Goal: Navigation & Orientation: Find specific page/section

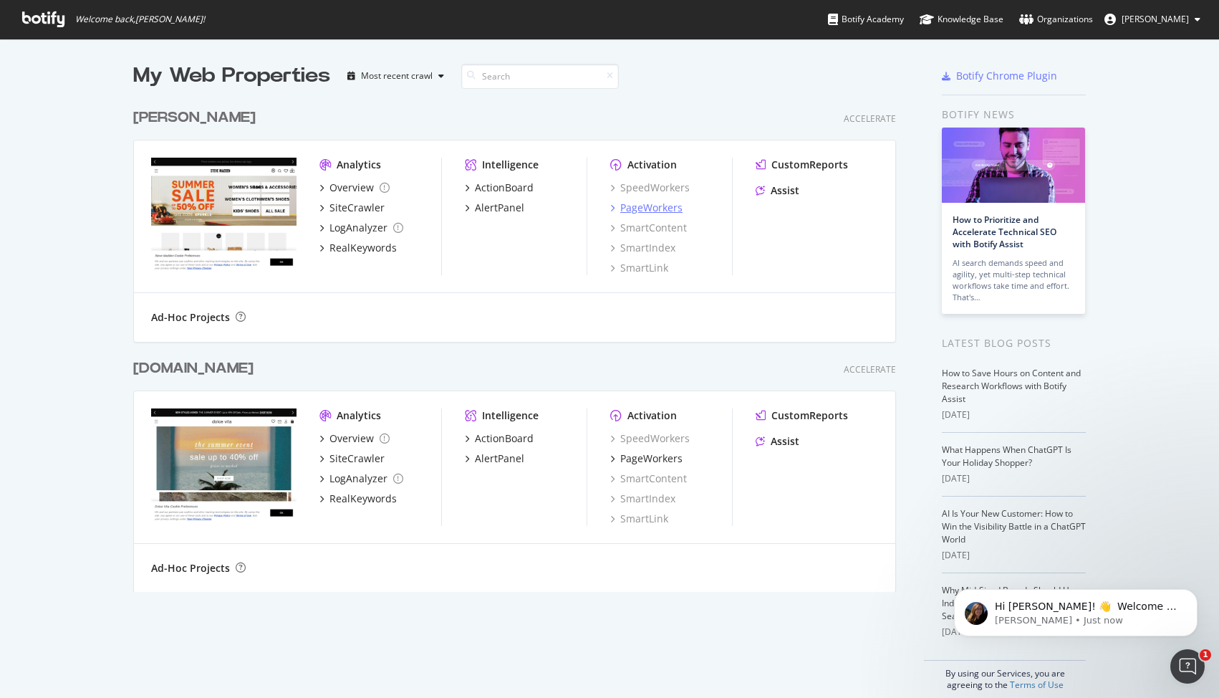
click at [634, 203] on div "PageWorkers" at bounding box center [651, 208] width 62 height 14
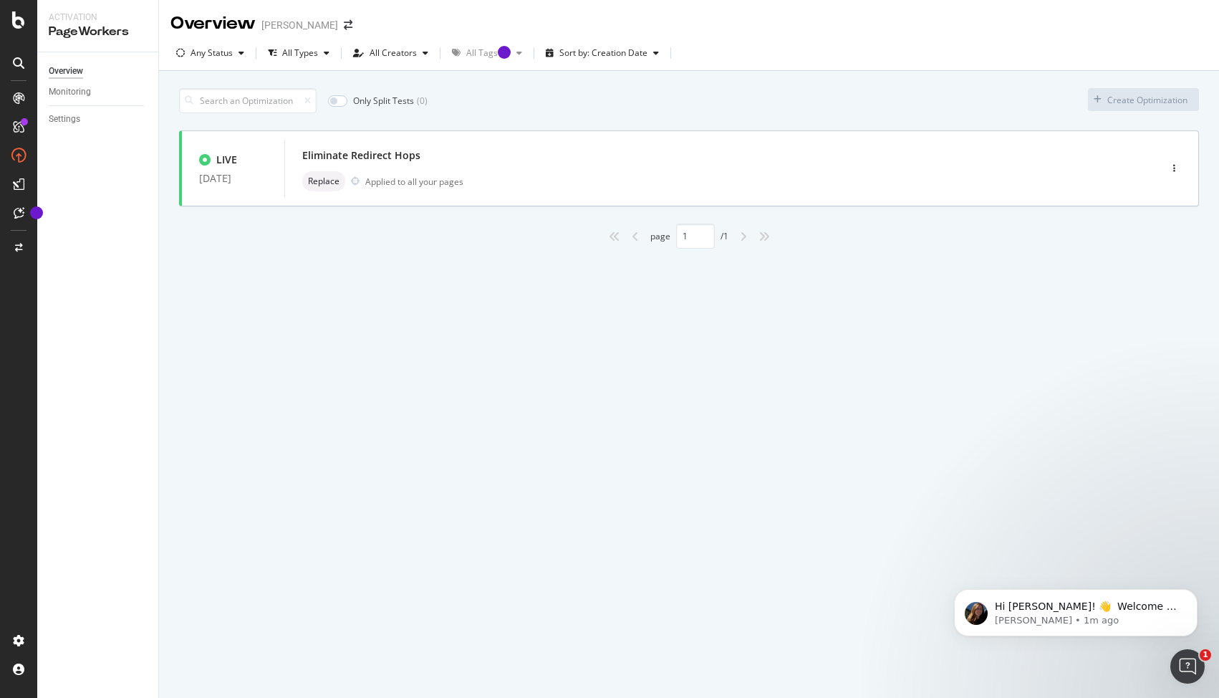
click at [21, 129] on icon at bounding box center [18, 126] width 11 height 11
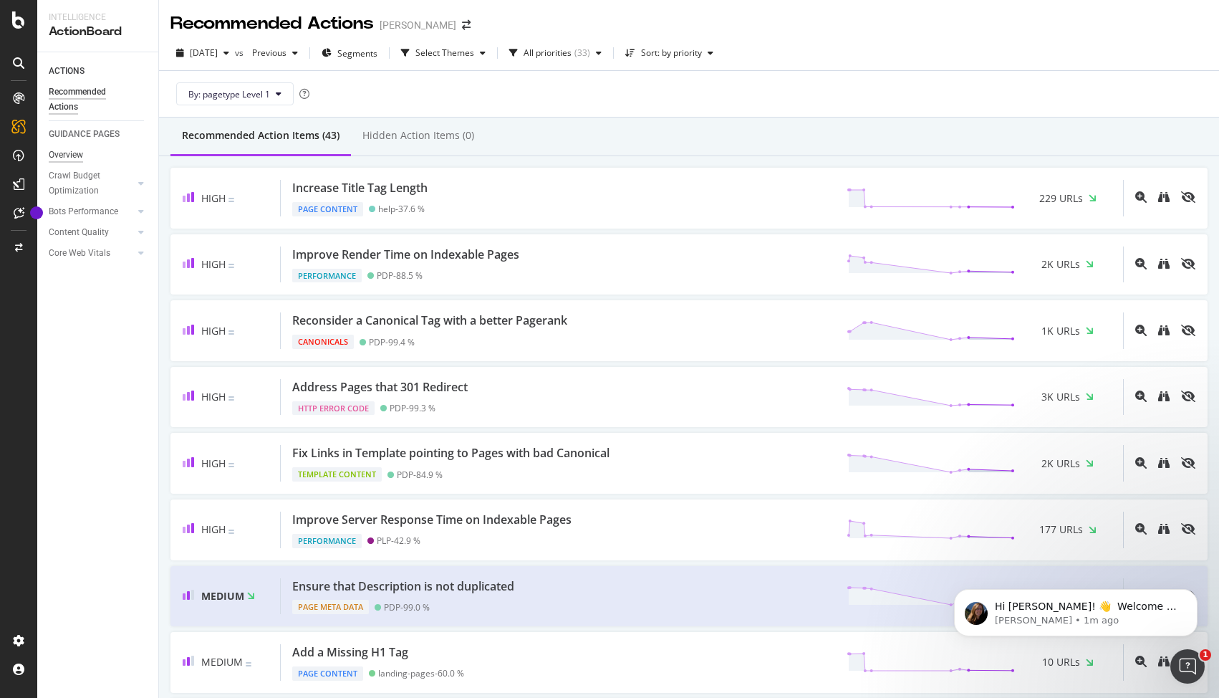
click at [68, 157] on div "Overview" at bounding box center [66, 155] width 34 height 15
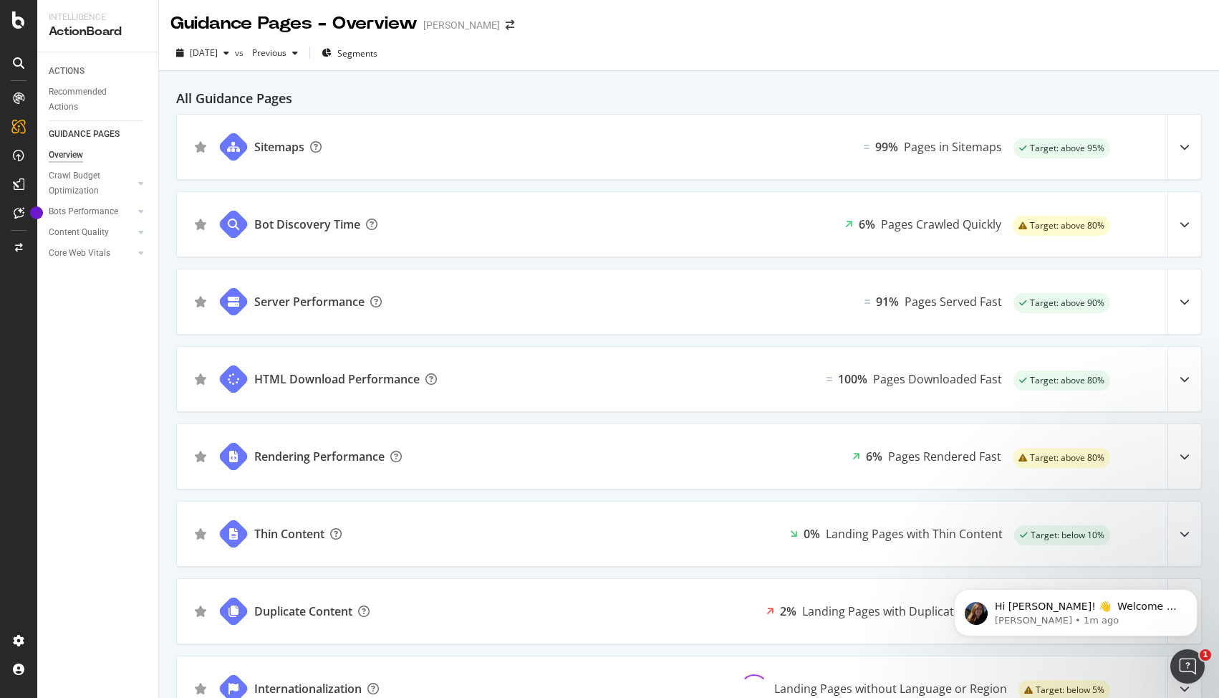
click at [19, 68] on icon at bounding box center [18, 62] width 11 height 11
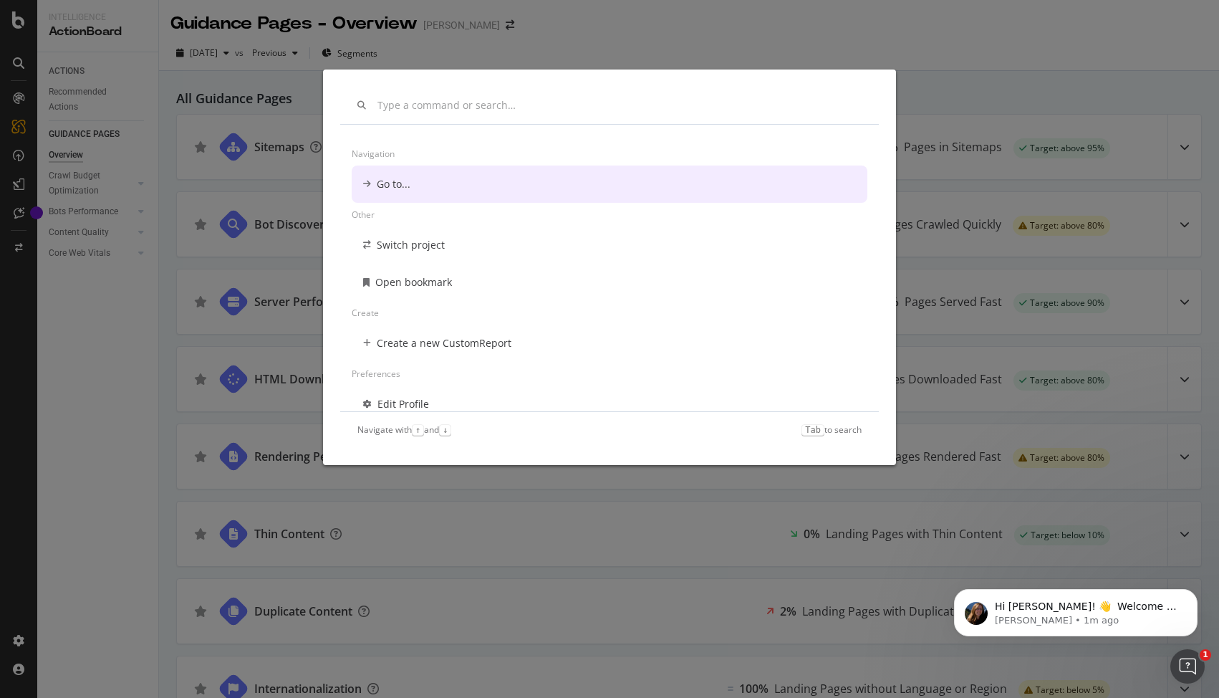
click at [820, 11] on div "Navigation Go to... Other Switch project Open bookmark Create Create a new Cust…" at bounding box center [609, 349] width 1219 height 698
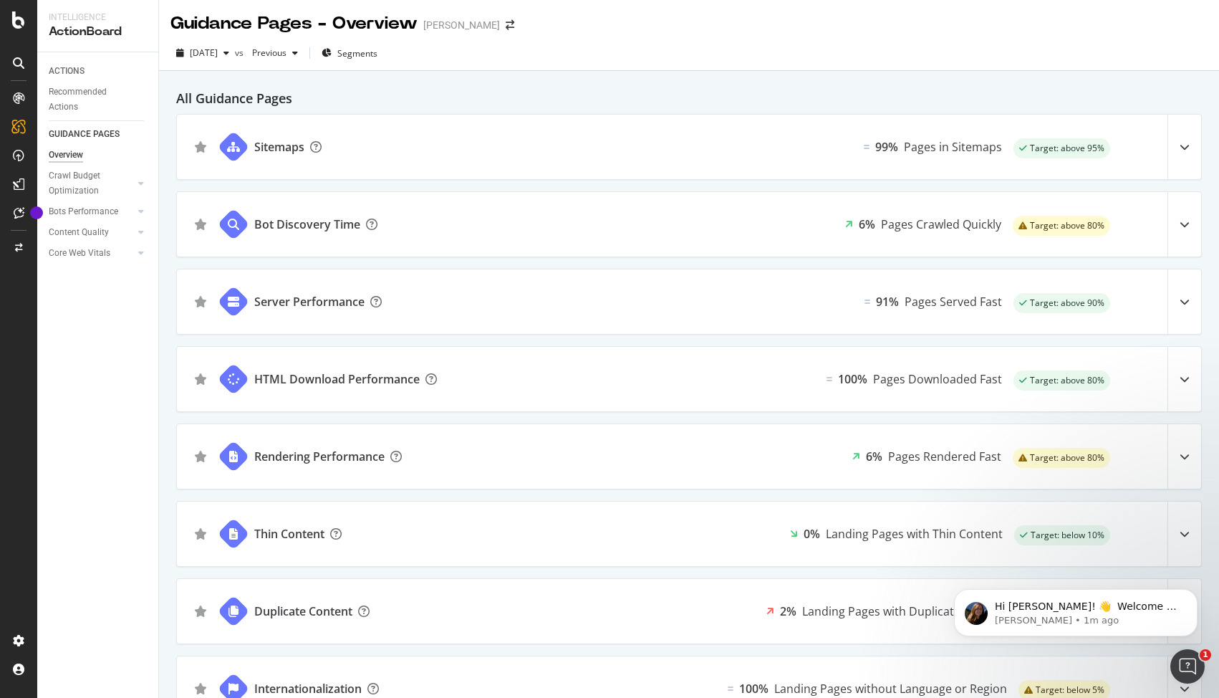
click at [57, 153] on div "Overview" at bounding box center [66, 155] width 34 height 15
click at [20, 95] on icon at bounding box center [18, 97] width 11 height 11
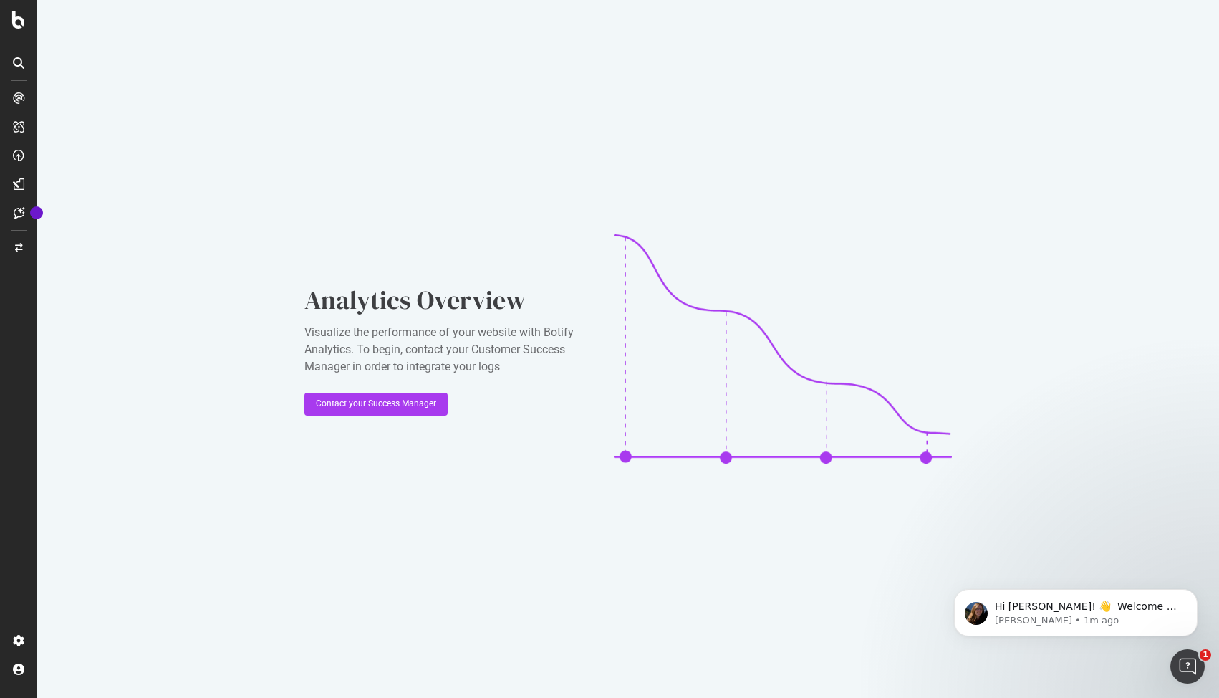
click at [20, 69] on div at bounding box center [18, 63] width 23 height 23
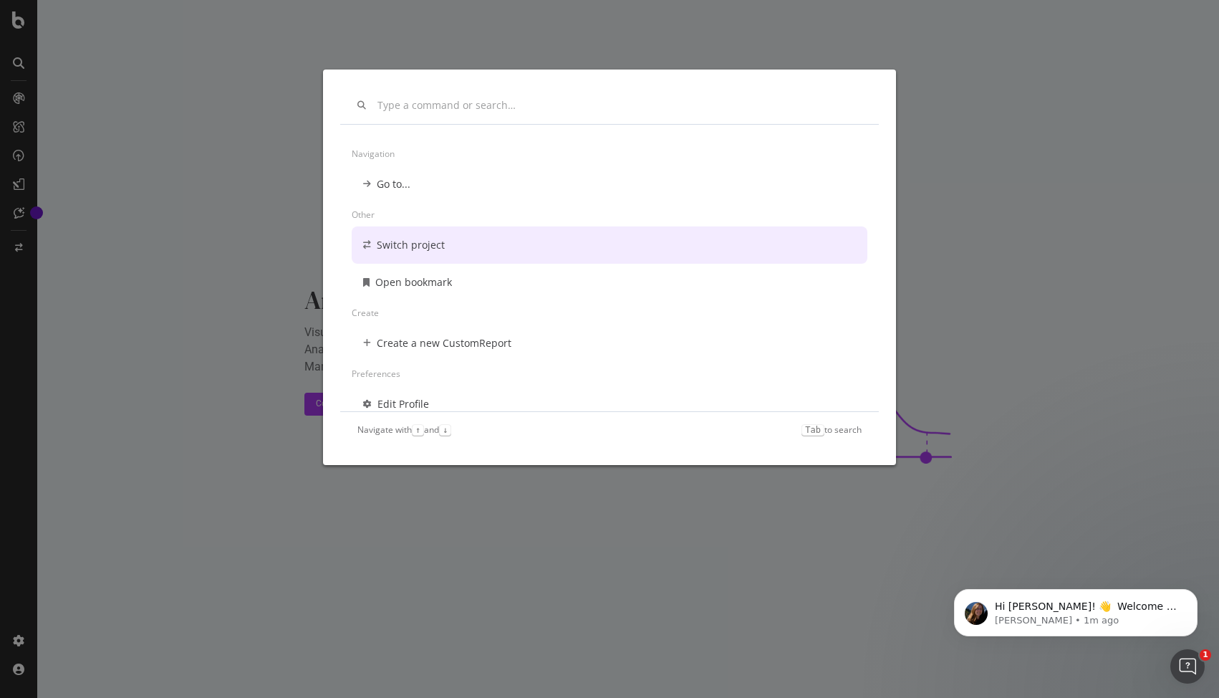
click at [299, 269] on div "Navigation Go to... Other Switch project Open bookmark Create Create a new Cust…" at bounding box center [609, 349] width 1219 height 698
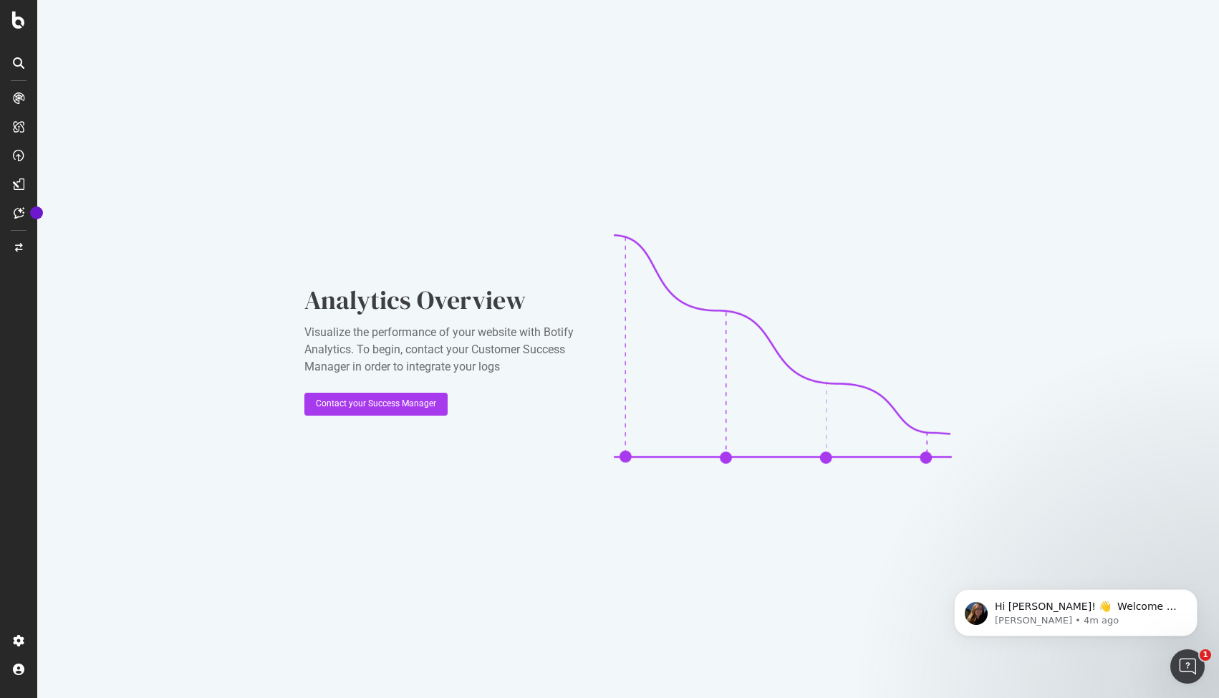
click at [14, 69] on div at bounding box center [18, 63] width 23 height 23
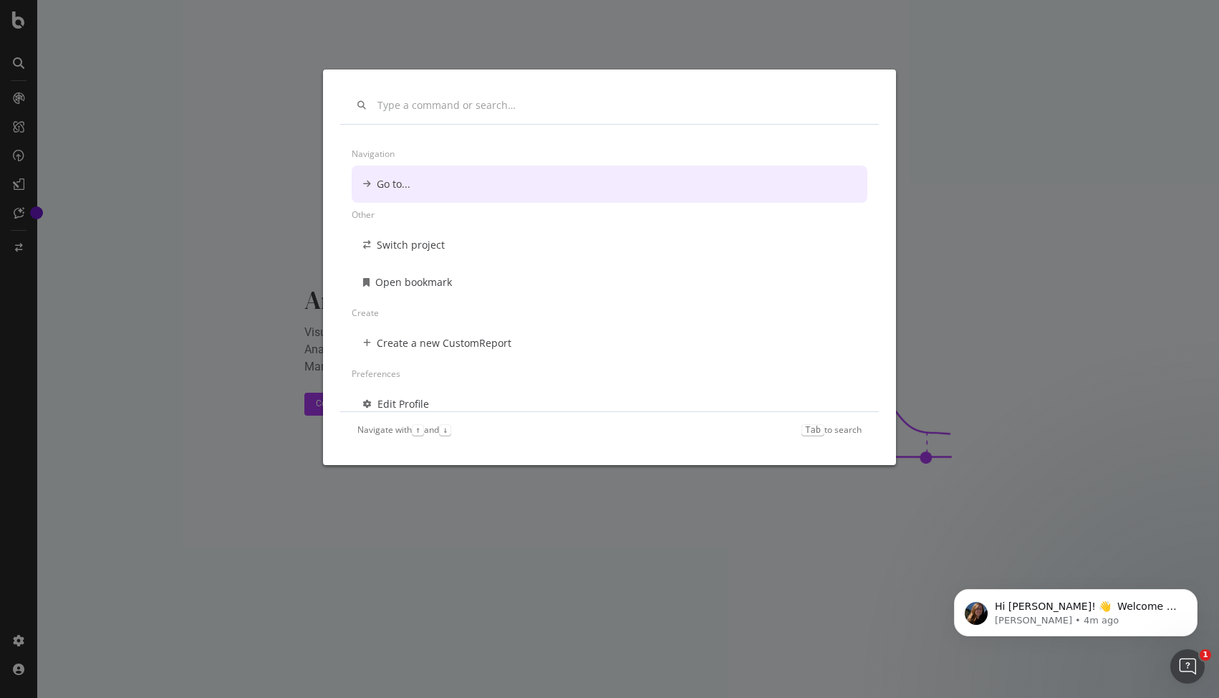
click at [169, 64] on div "Navigation Go to... Other Switch project Open bookmark Create Create a new Cust…" at bounding box center [609, 349] width 1219 height 698
